Goal: Communication & Community: Answer question/provide support

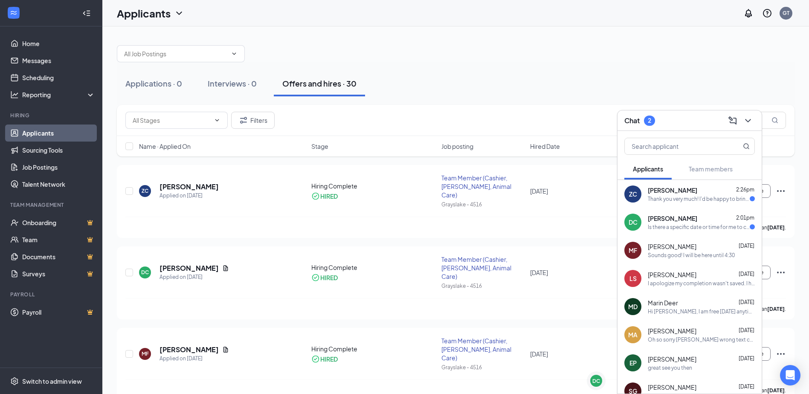
click at [676, 191] on span "[PERSON_NAME]" at bounding box center [672, 190] width 49 height 9
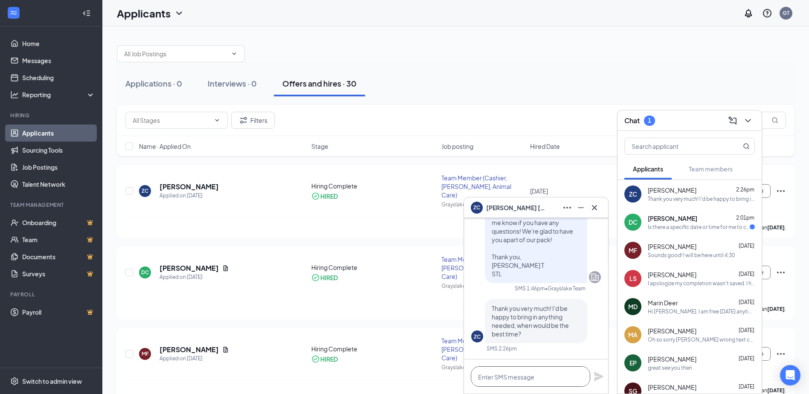
click at [556, 375] on textarea at bounding box center [530, 376] width 119 height 20
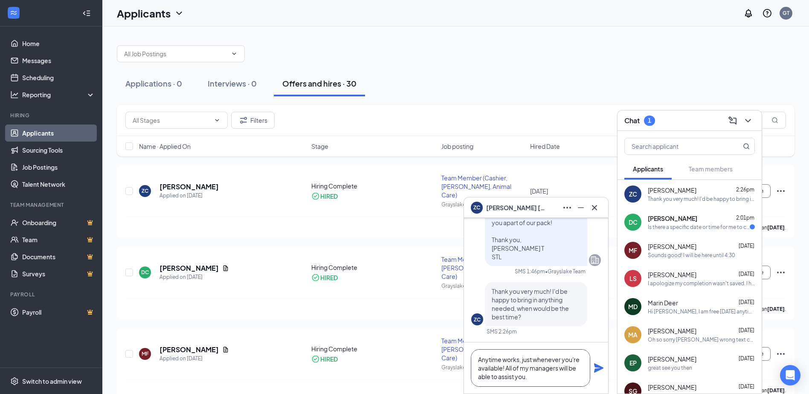
type textarea "Anytime works, just whenever you're available! All of my managers will be able …"
click at [599, 363] on icon "Plane" at bounding box center [599, 368] width 10 height 10
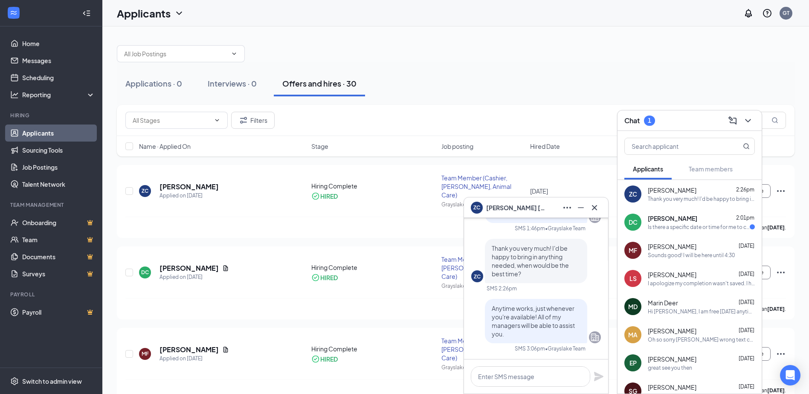
scroll to position [0, 0]
click at [681, 225] on div "Is there a specific date or time for me to come or would you like to to just sh…" at bounding box center [699, 226] width 102 height 7
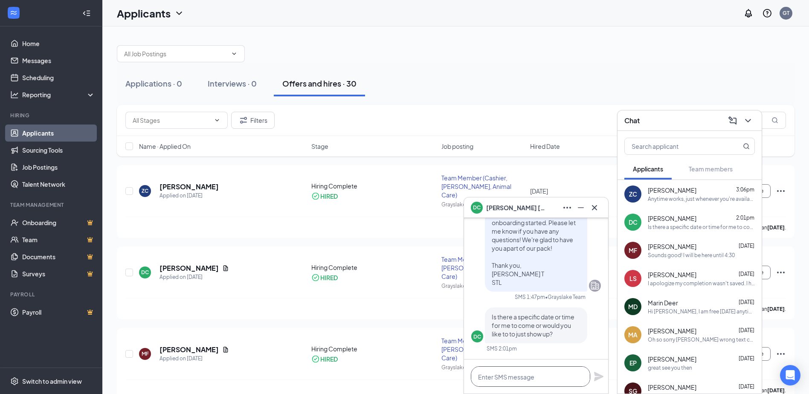
click at [514, 371] on textarea at bounding box center [530, 376] width 119 height 20
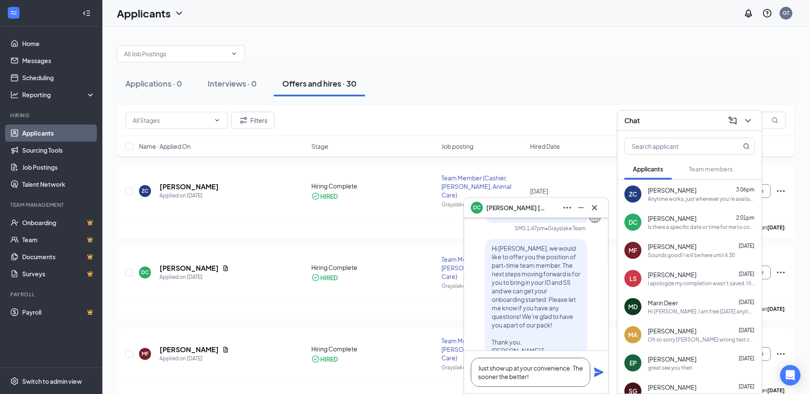
scroll to position [-43, 0]
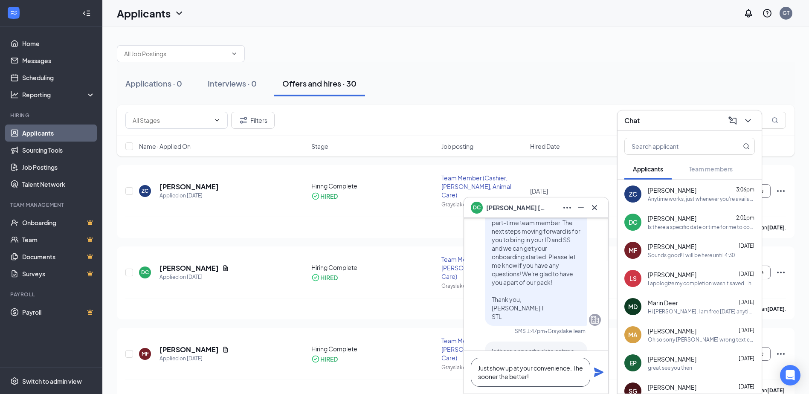
type textarea "Just show up at your convenience. The sooner the better!"
click at [596, 371] on icon "Plane" at bounding box center [598, 372] width 9 height 9
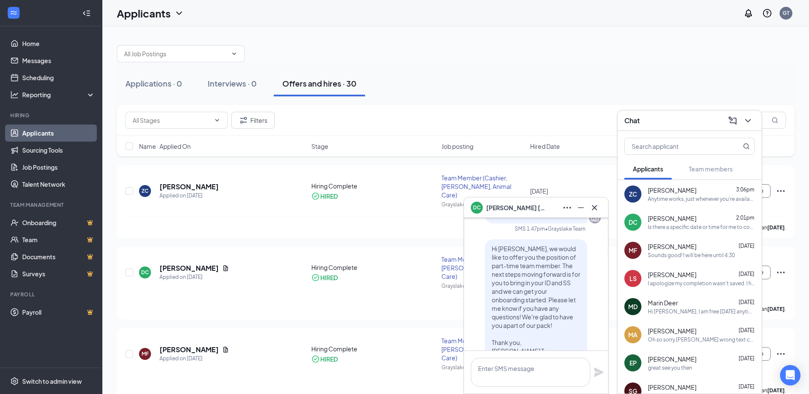
scroll to position [0, 0]
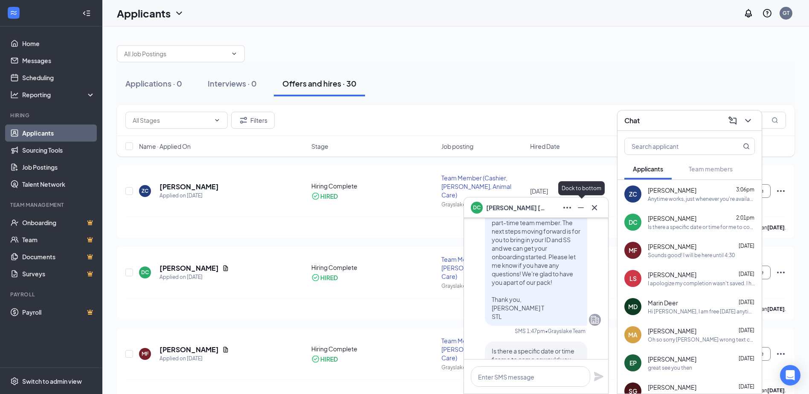
click at [579, 207] on icon "Minimize" at bounding box center [581, 207] width 6 height 1
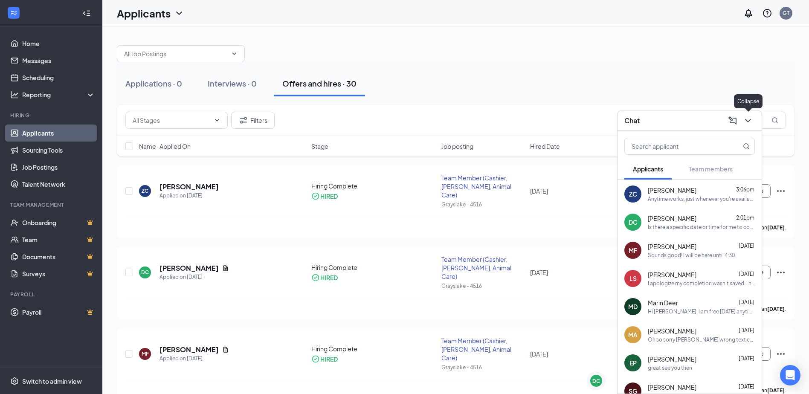
click at [748, 122] on icon "ChevronDown" at bounding box center [748, 121] width 10 height 10
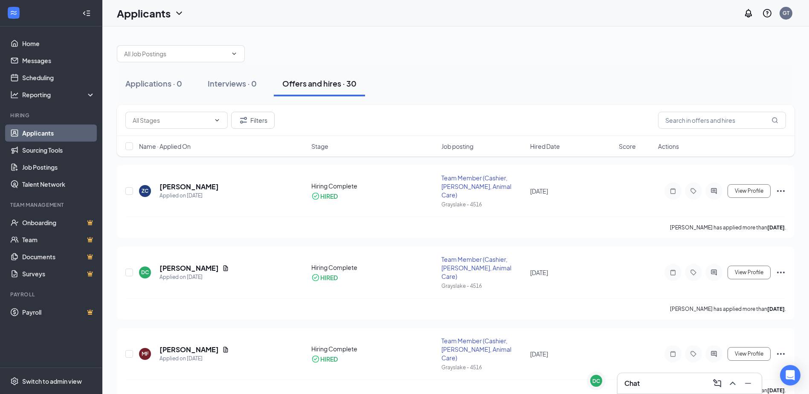
click at [671, 385] on div "Chat" at bounding box center [689, 384] width 130 height 14
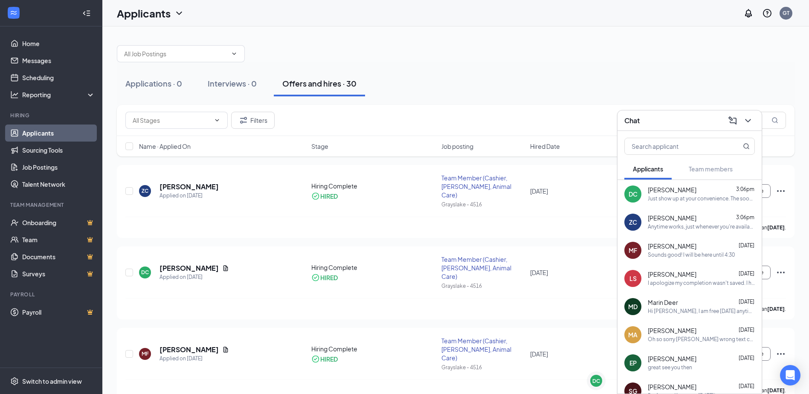
click at [688, 200] on div "Just show up at your convenience. The sooner the better!" at bounding box center [701, 198] width 107 height 7
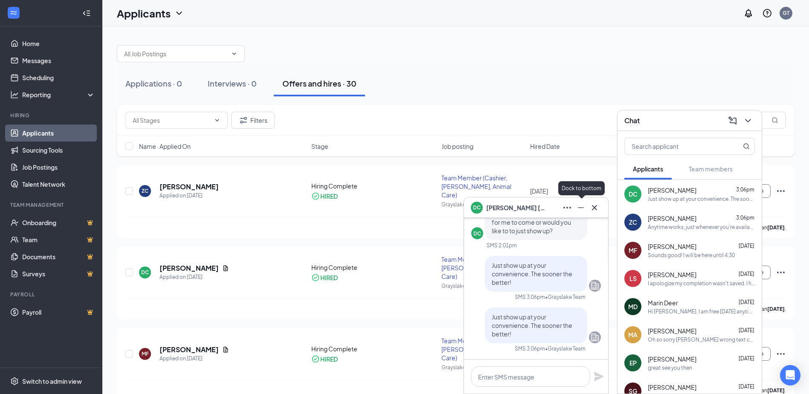
click at [578, 211] on icon "Minimize" at bounding box center [581, 208] width 10 height 10
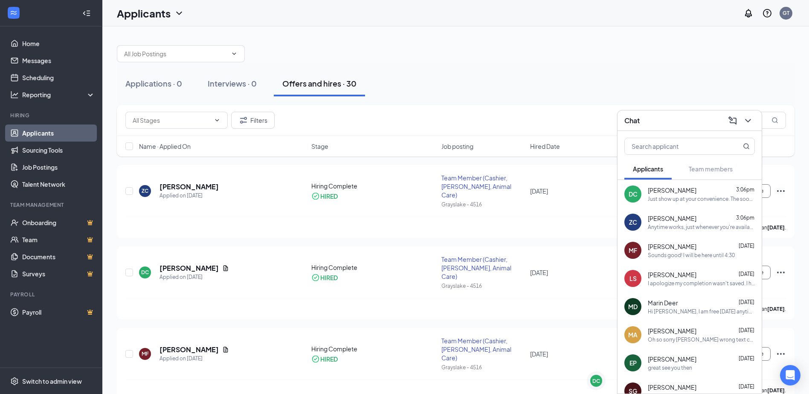
click at [661, 226] on div "Anytime works, just whenever you're available! All of my managers will be able …" at bounding box center [701, 226] width 107 height 7
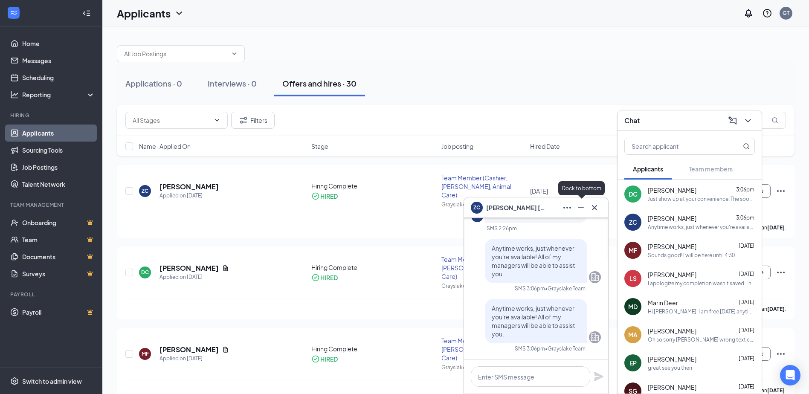
click at [582, 213] on button at bounding box center [581, 208] width 14 height 14
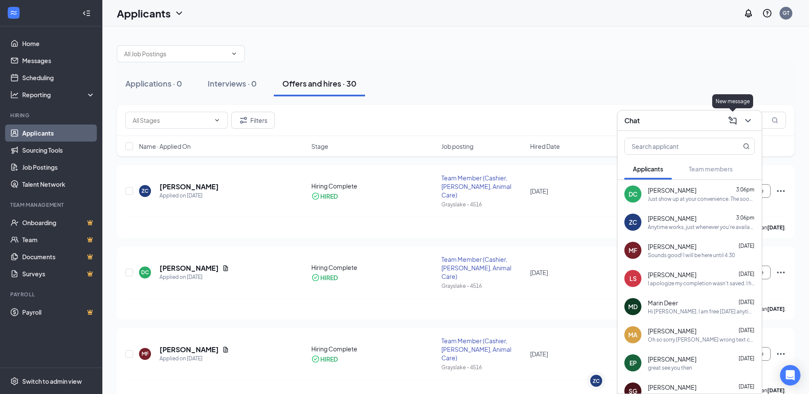
click at [738, 116] on div at bounding box center [733, 121] width 14 height 14
click at [746, 119] on icon "ChevronDown" at bounding box center [748, 120] width 6 height 3
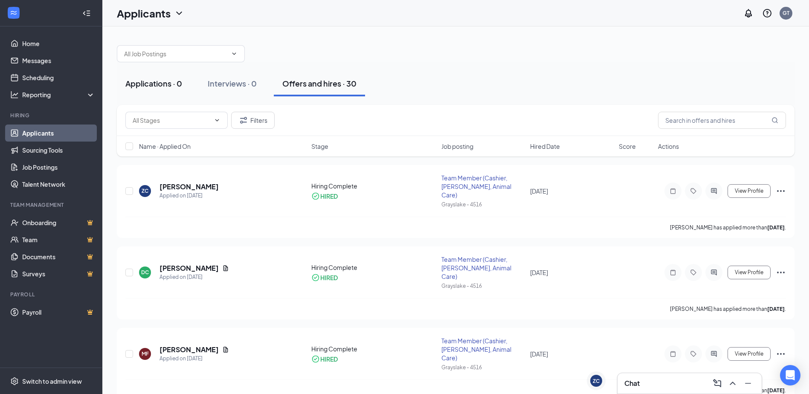
click at [209, 86] on div "Interviews · 0" at bounding box center [232, 83] width 49 height 11
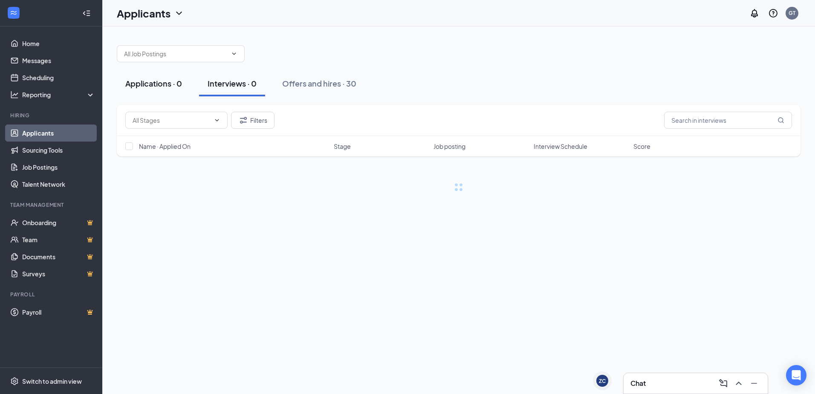
click at [171, 77] on button "Applications · 0" at bounding box center [154, 84] width 74 height 26
